Goal: Transaction & Acquisition: Purchase product/service

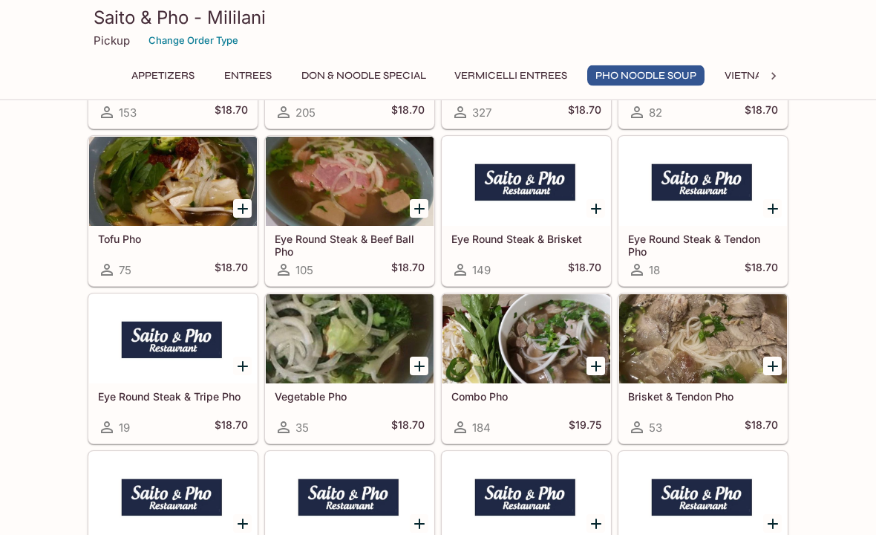
scroll to position [3231, 0]
click at [498, 396] on h5 "Combo Pho" at bounding box center [526, 396] width 150 height 13
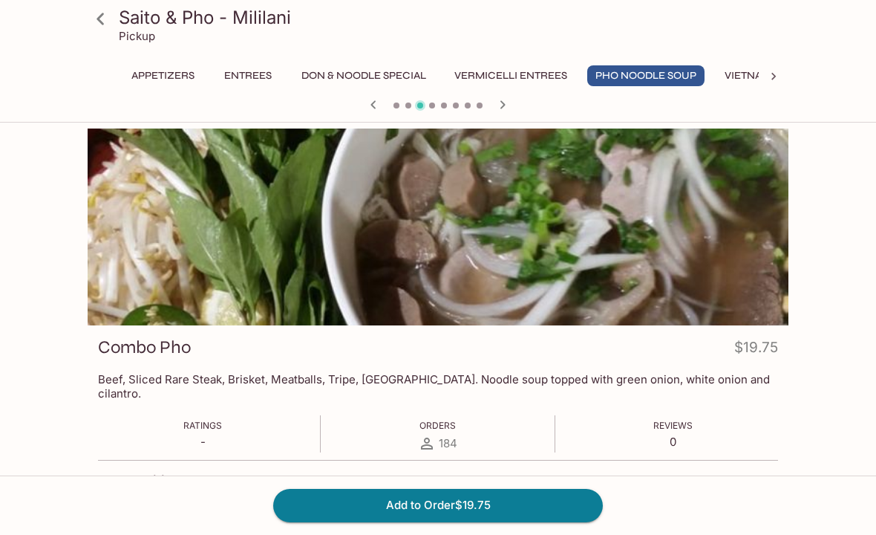
click at [102, 20] on icon at bounding box center [101, 19] width 26 height 26
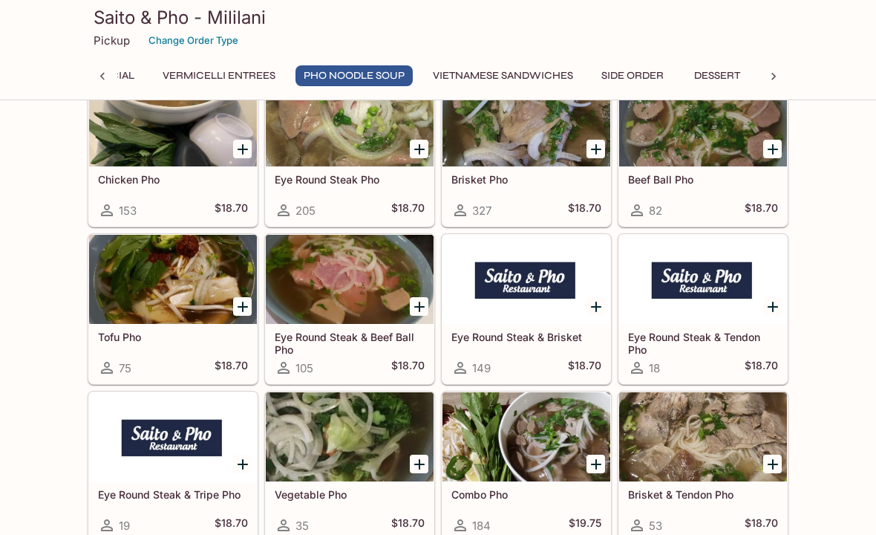
scroll to position [3130, 0]
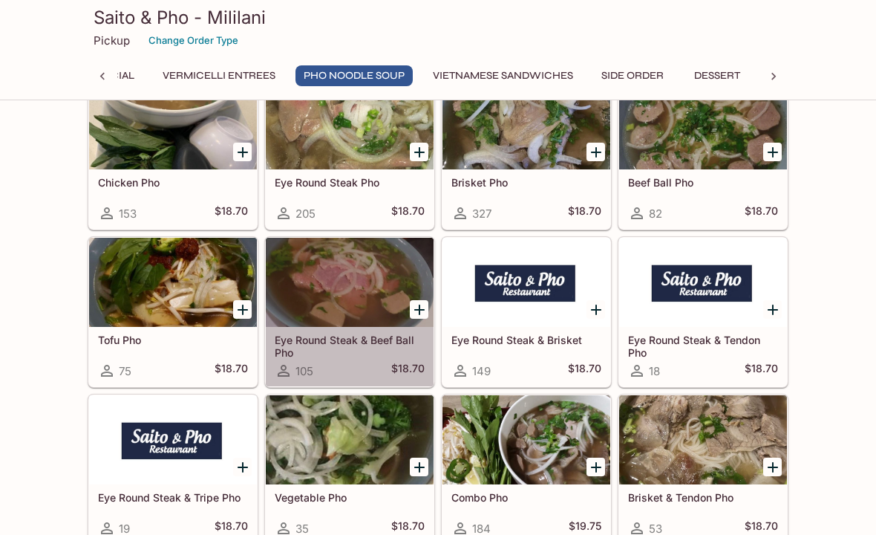
click at [371, 338] on h5 "Eye Round Steak & Beef Ball Pho" at bounding box center [350, 345] width 150 height 25
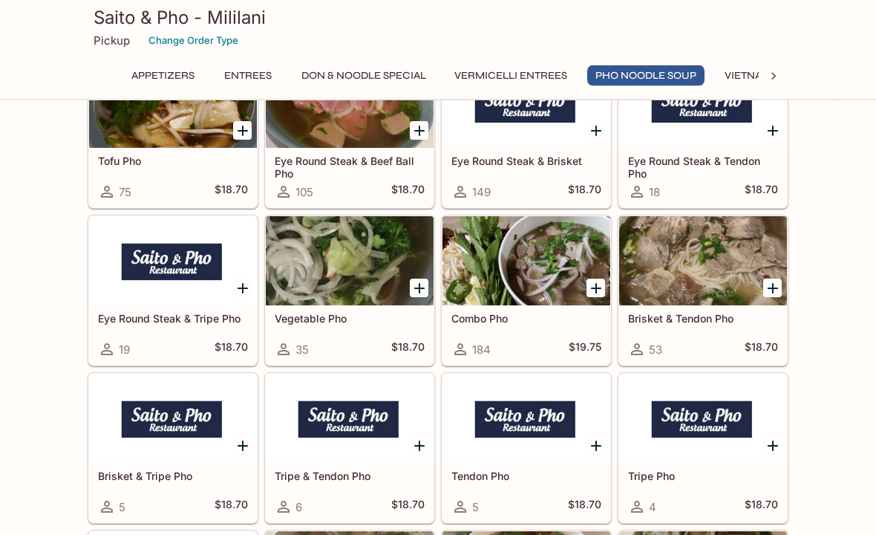
scroll to position [3309, 0]
click at [477, 318] on h5 "Combo Pho" at bounding box center [526, 318] width 150 height 13
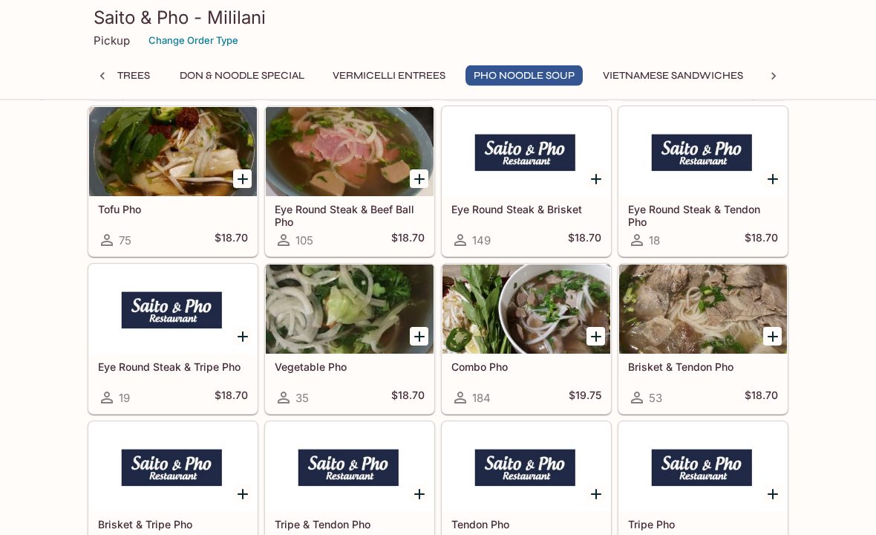
scroll to position [3261, 0]
click at [192, 163] on div at bounding box center [173, 151] width 168 height 89
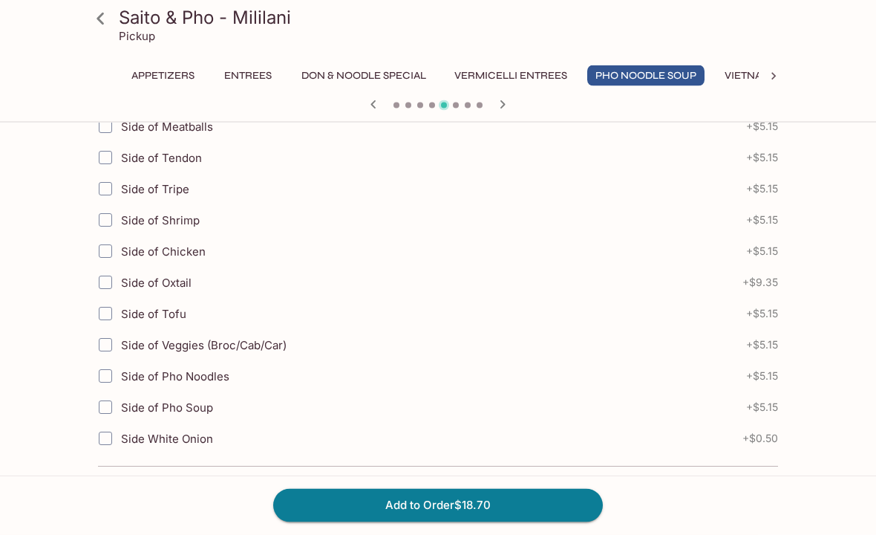
click at [465, 521] on button "Add to Order $18.70" at bounding box center [438, 505] width 330 height 33
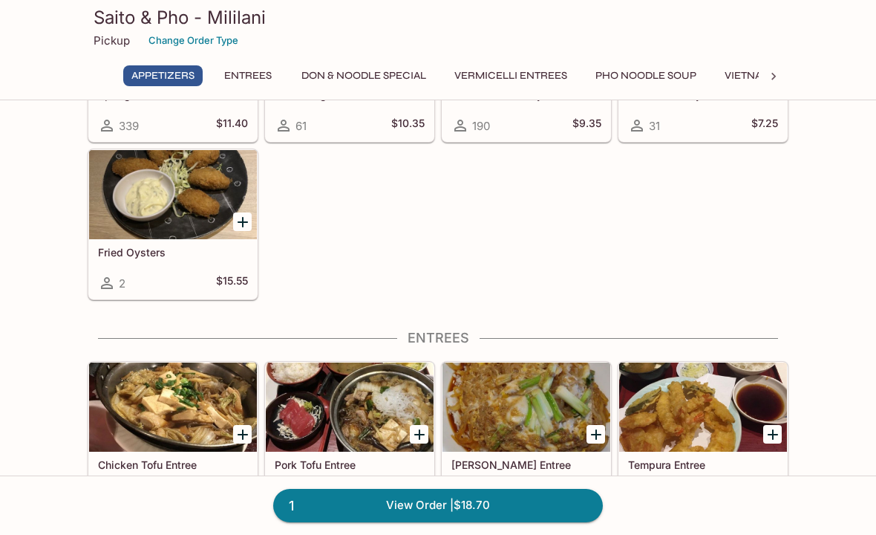
click at [466, 521] on link "1 View Order | $18.70" at bounding box center [438, 505] width 330 height 33
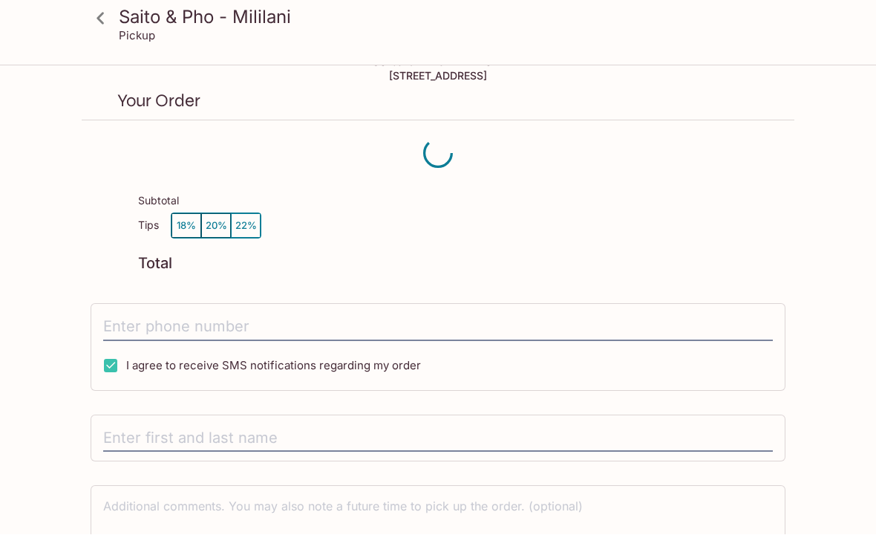
scroll to position [26, 0]
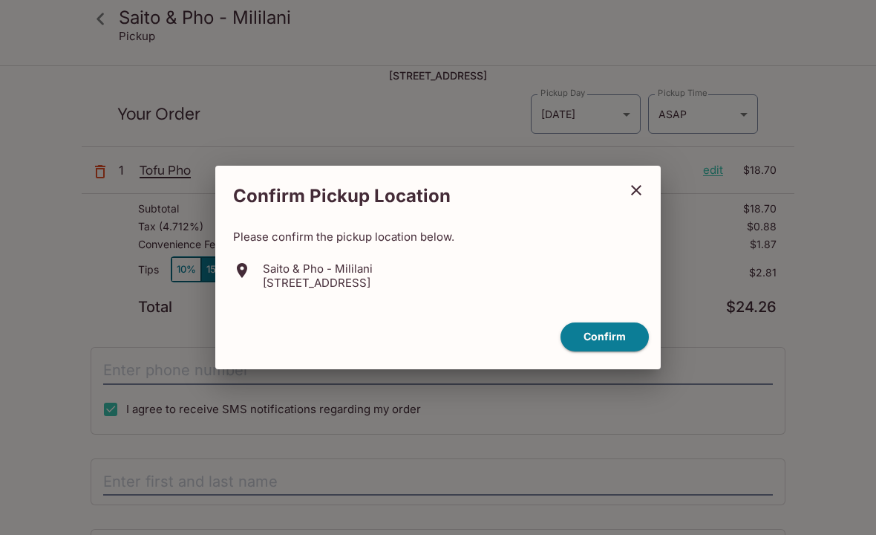
click at [607, 351] on button "Confirm" at bounding box center [605, 336] width 88 height 29
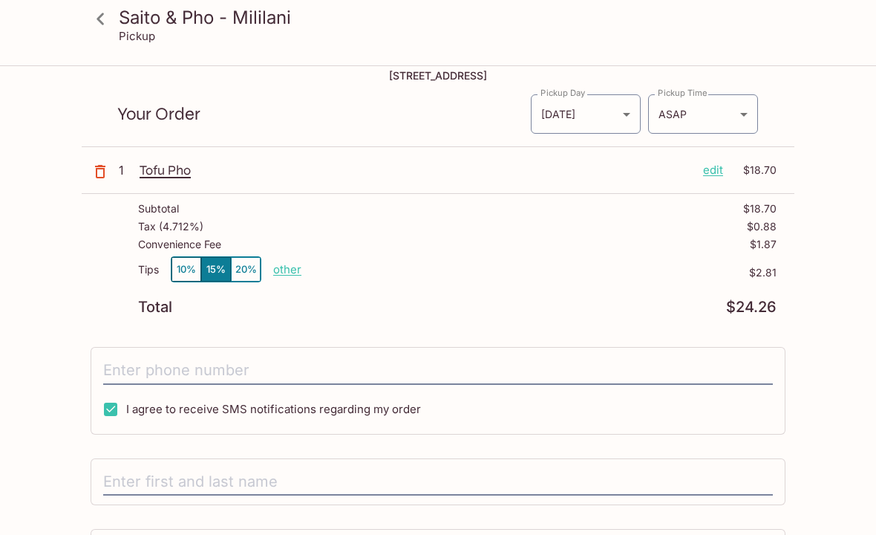
click at [193, 270] on button "10%" at bounding box center [187, 269] width 30 height 25
click at [215, 275] on button "15%" at bounding box center [216, 269] width 30 height 25
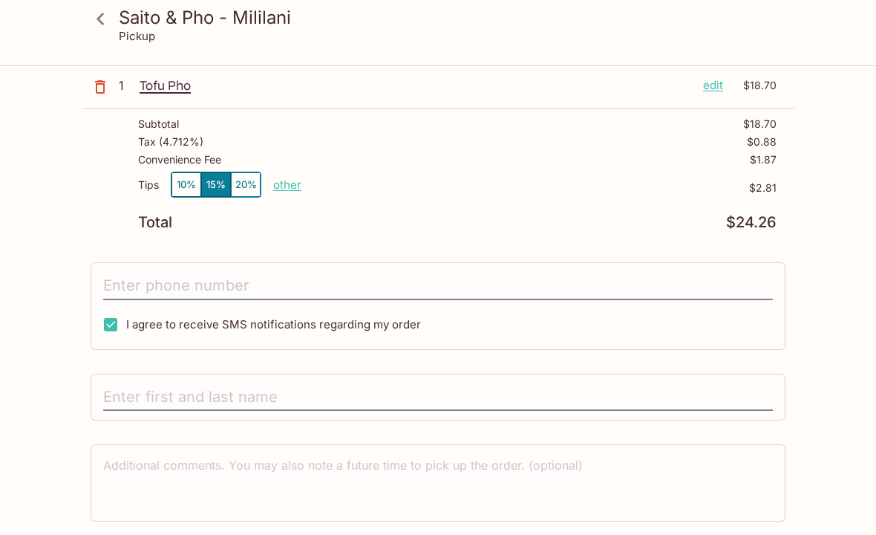
scroll to position [116, 0]
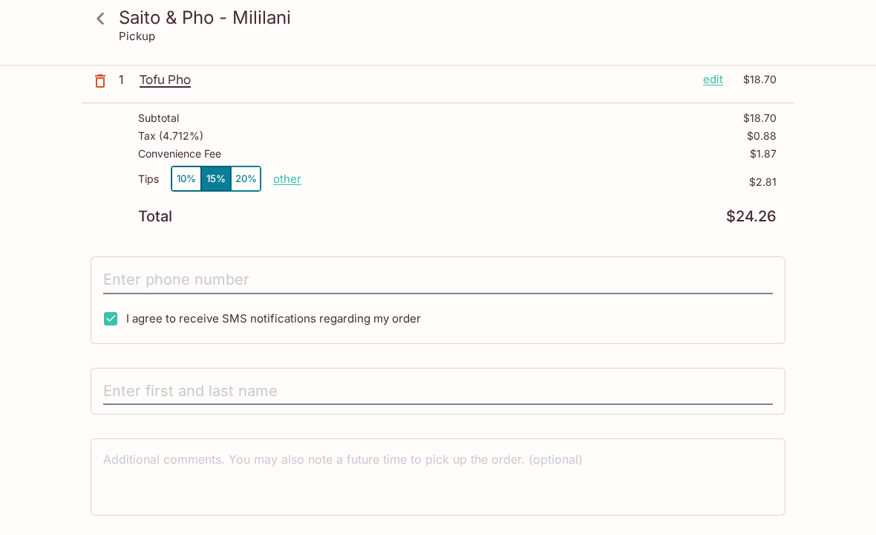
click at [206, 284] on input "tel" at bounding box center [438, 281] width 670 height 28
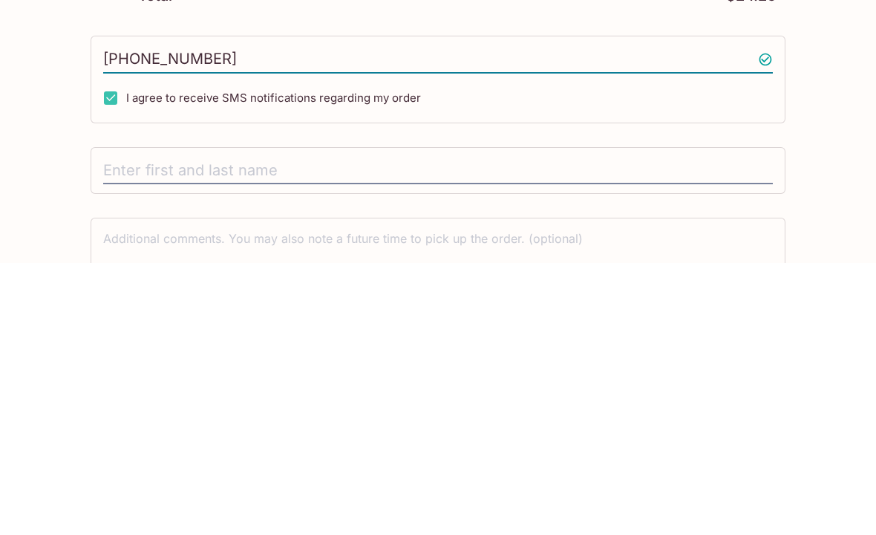
scroll to position [82, 0]
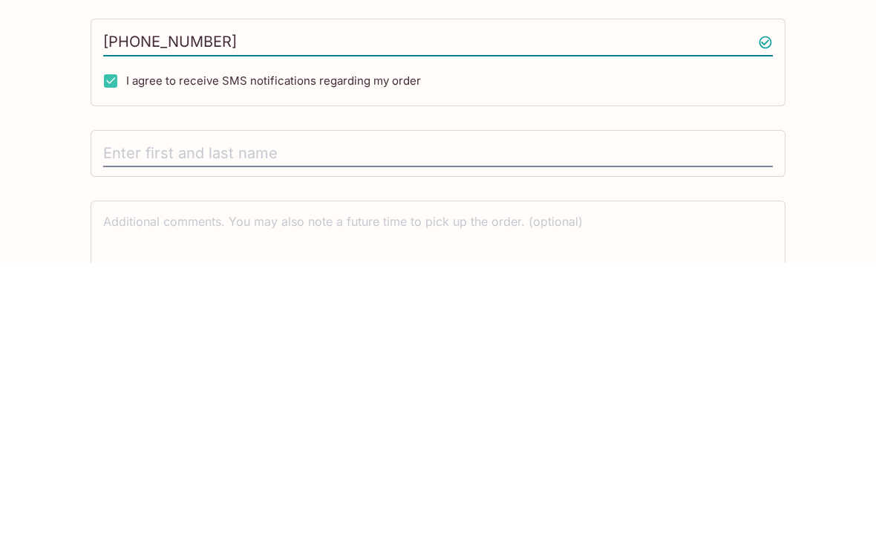
type input "[PHONE_NUMBER]"
click at [137, 412] on input "text" at bounding box center [438, 426] width 670 height 28
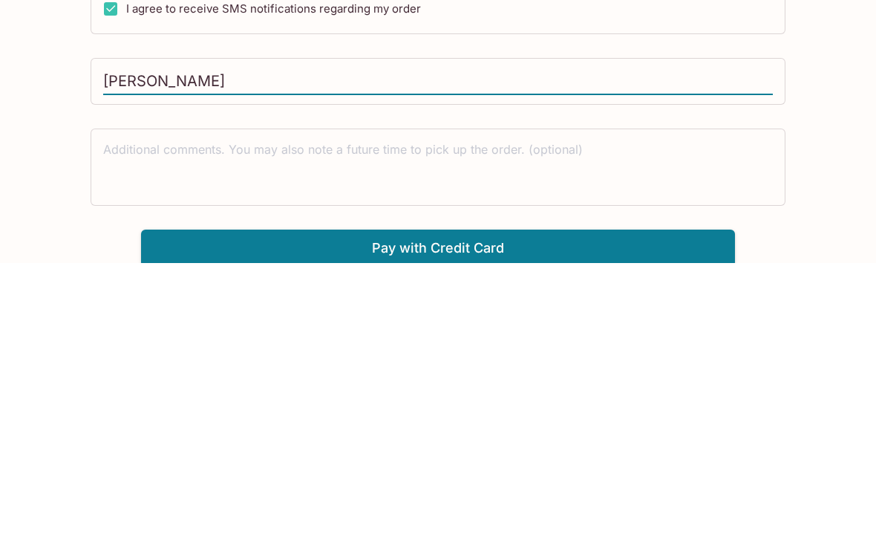
scroll to position [154, 0]
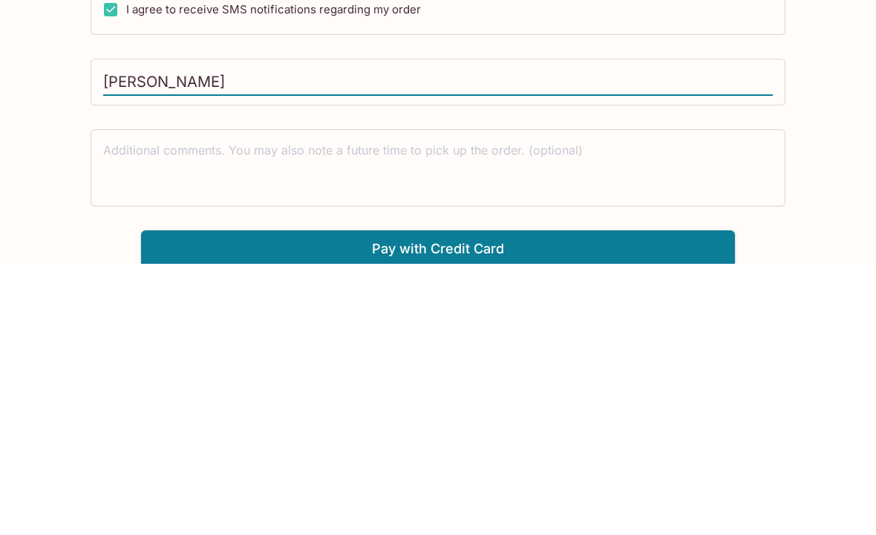
type input "[PERSON_NAME]"
click at [119, 413] on textarea at bounding box center [438, 438] width 670 height 51
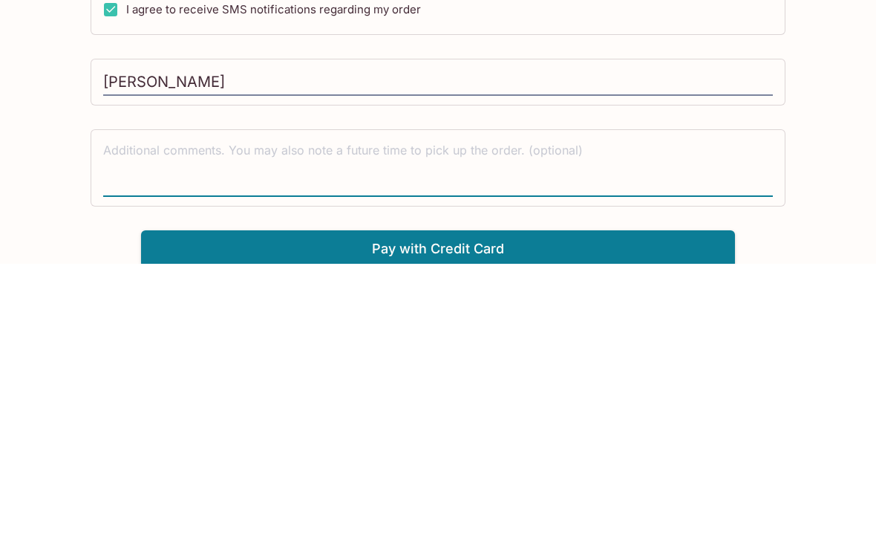
type textarea "P"
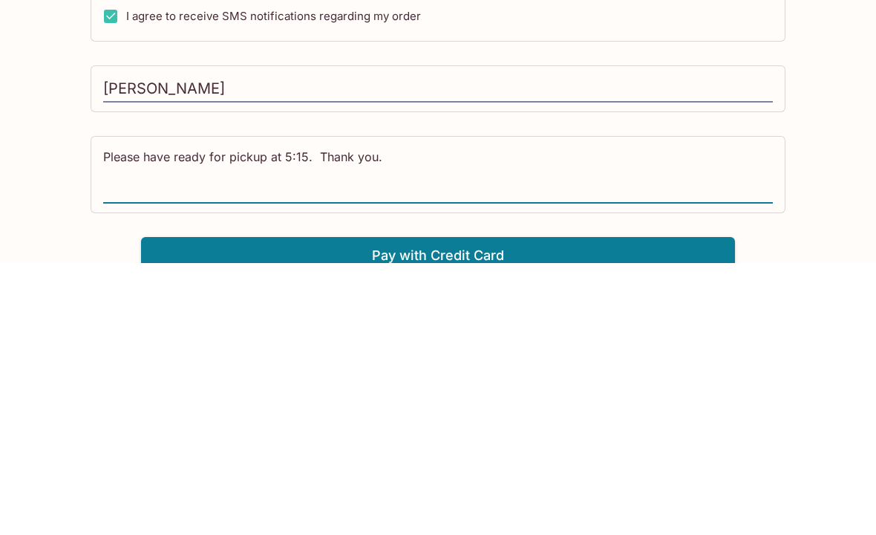
scroll to position [157, 0]
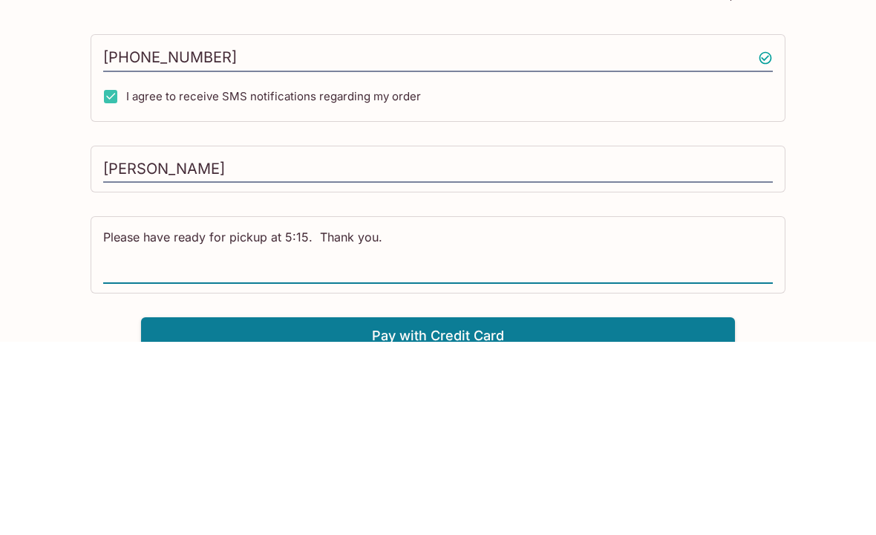
type textarea "Please have ready for pickup at 5:15. Thank you."
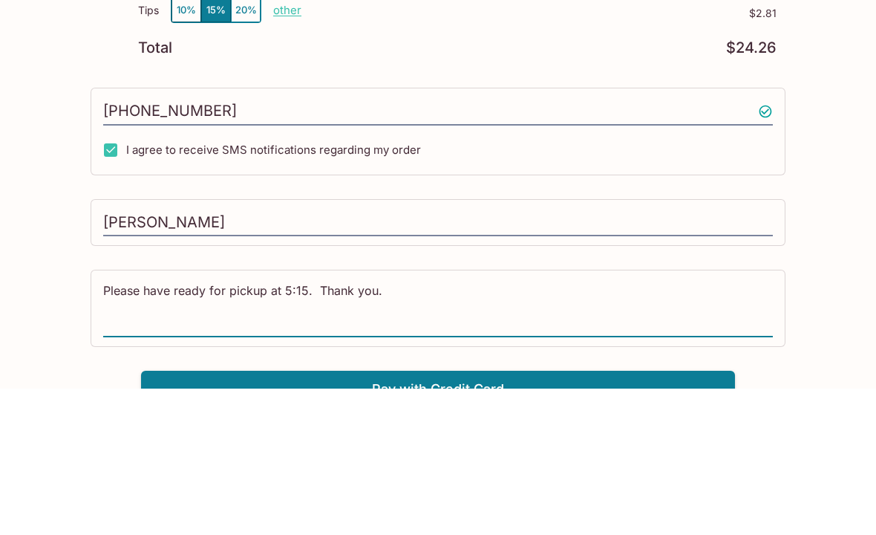
click at [449, 517] on button "Pay with Credit Card" at bounding box center [438, 535] width 594 height 37
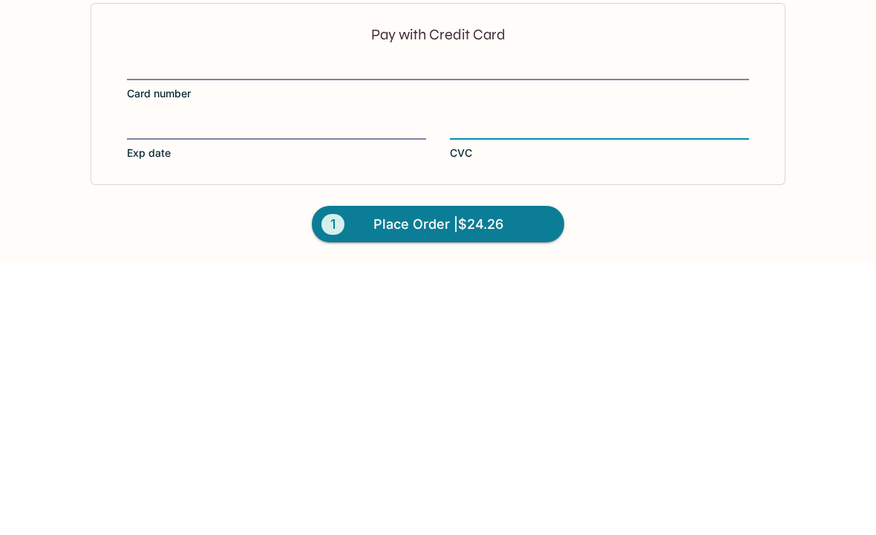
scroll to position [381, 0]
click at [434, 484] on span "Place Order | $24.26" at bounding box center [438, 496] width 130 height 24
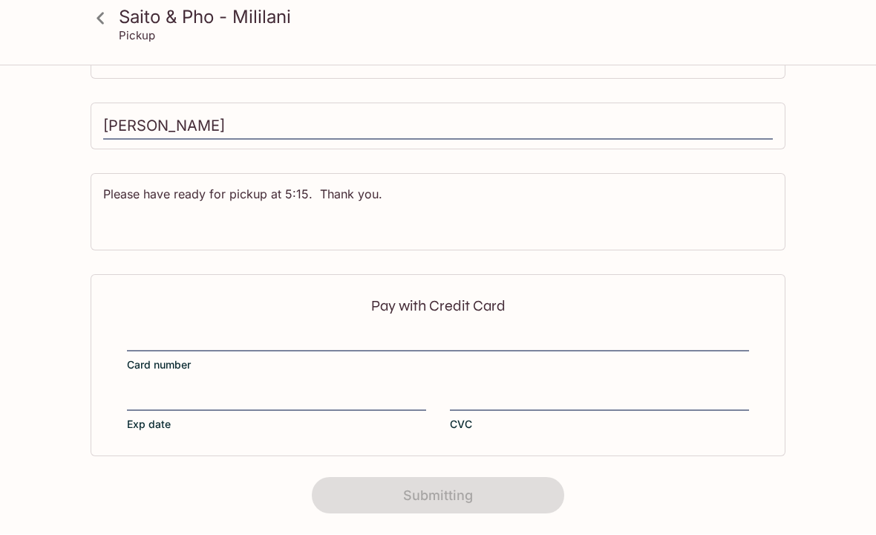
scroll to position [0, 0]
